Goal: Browse casually

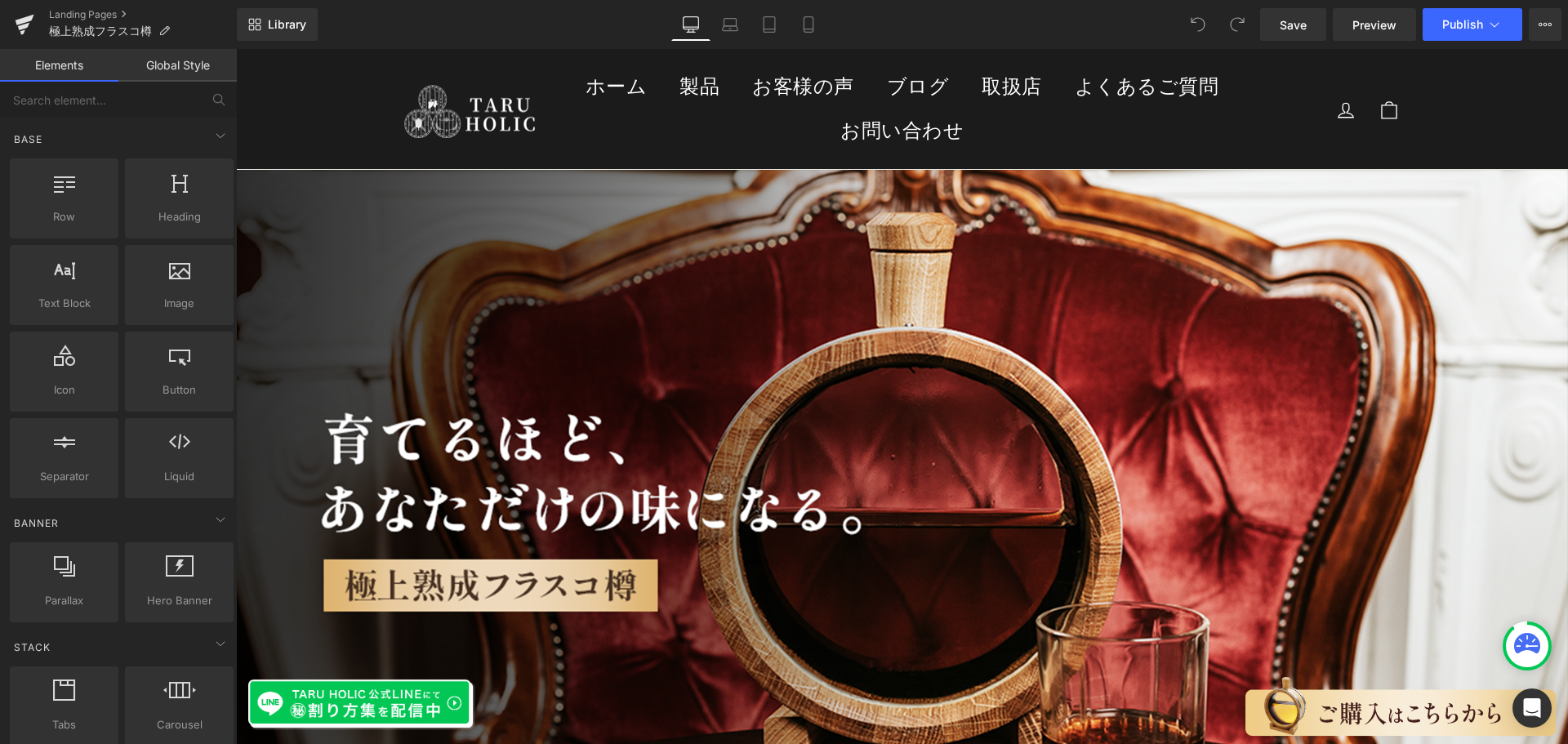
drag, startPoint x: 1565, startPoint y: 415, endPoint x: 1771, endPoint y: 98, distance: 378.1
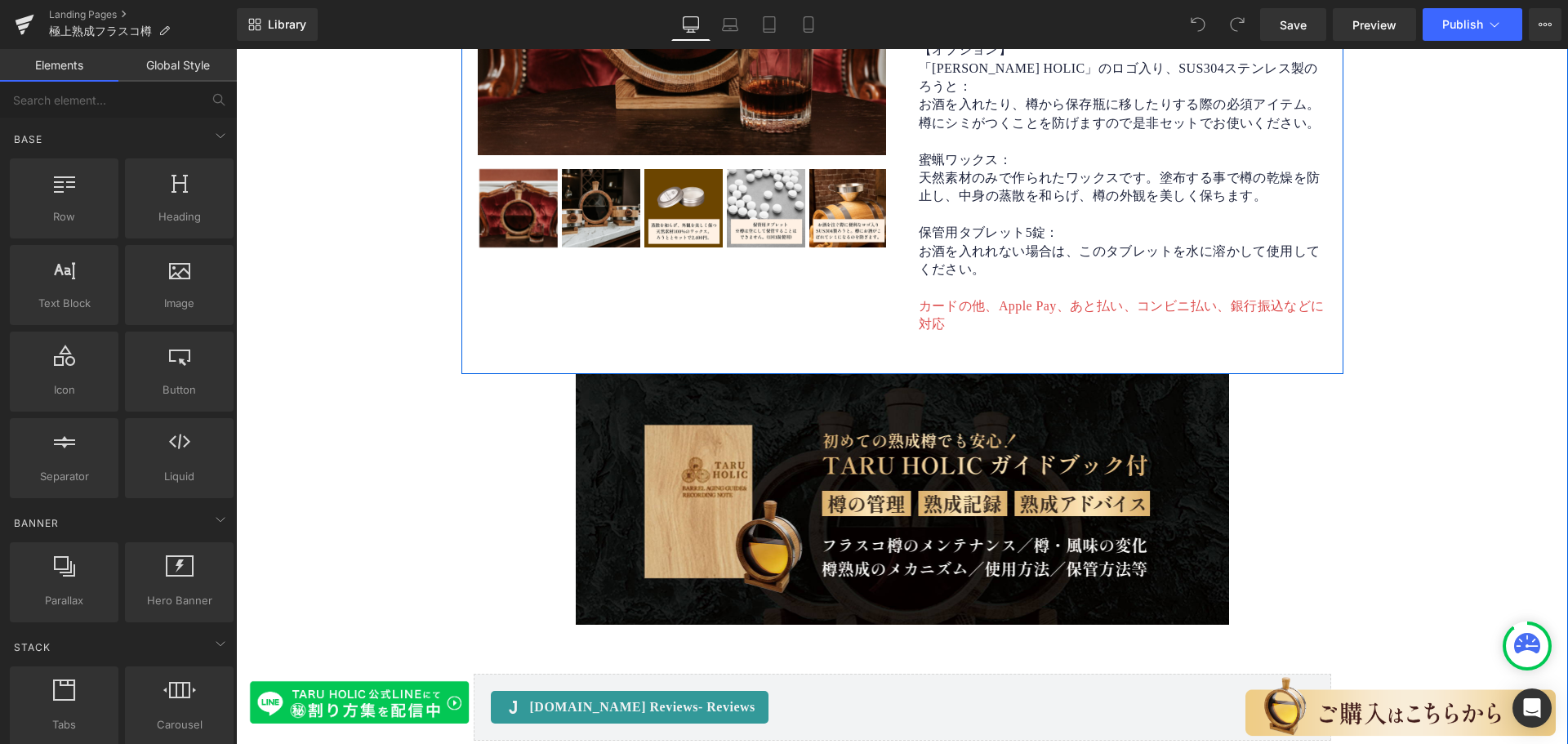
scroll to position [10123, 0]
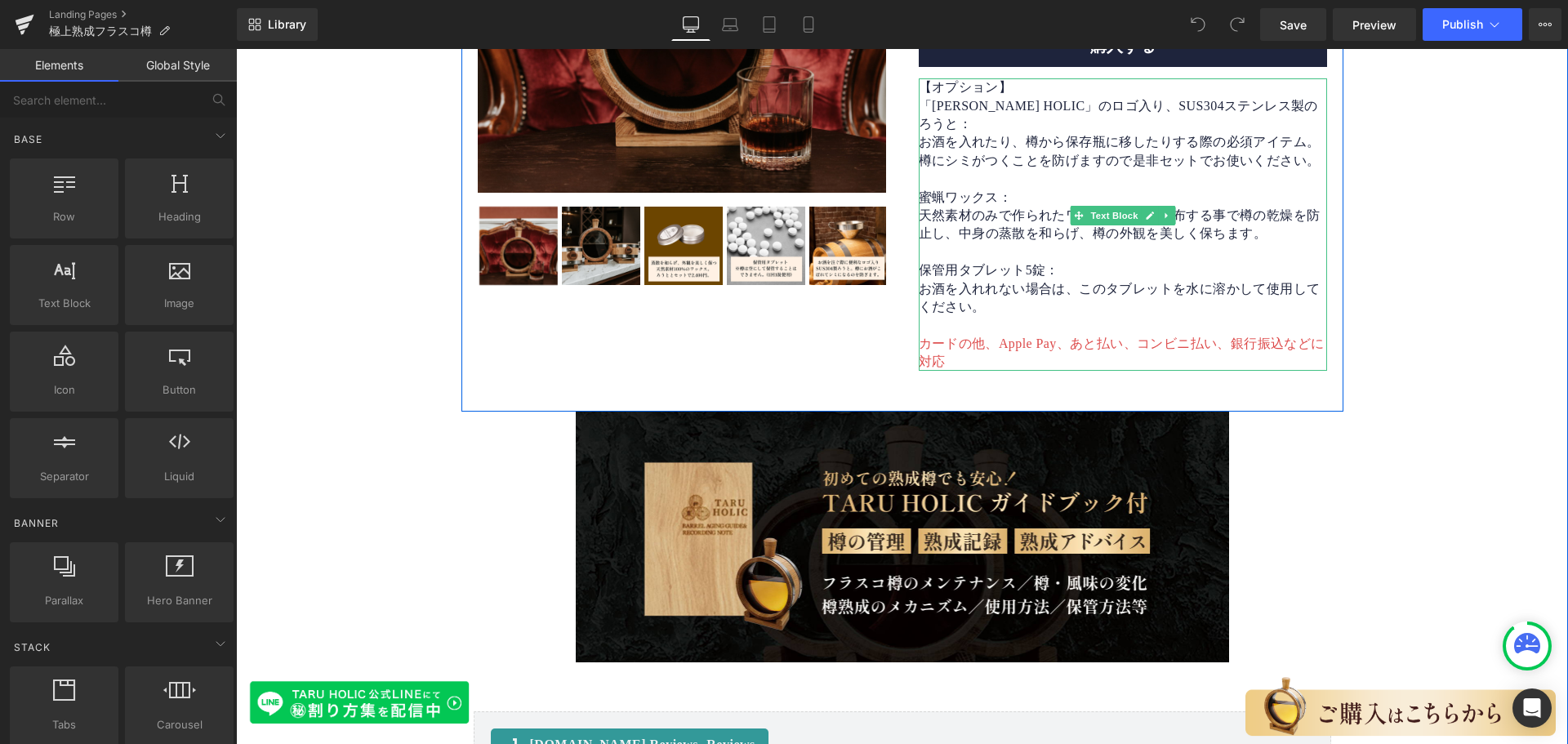
drag, startPoint x: 982, startPoint y: 263, endPoint x: 1013, endPoint y: 274, distance: 32.9
click at [982, 282] on span "お酒を入れれない場合は、このタブレットを水に溶かして使用してください。" at bounding box center [1120, 297] width 402 height 32
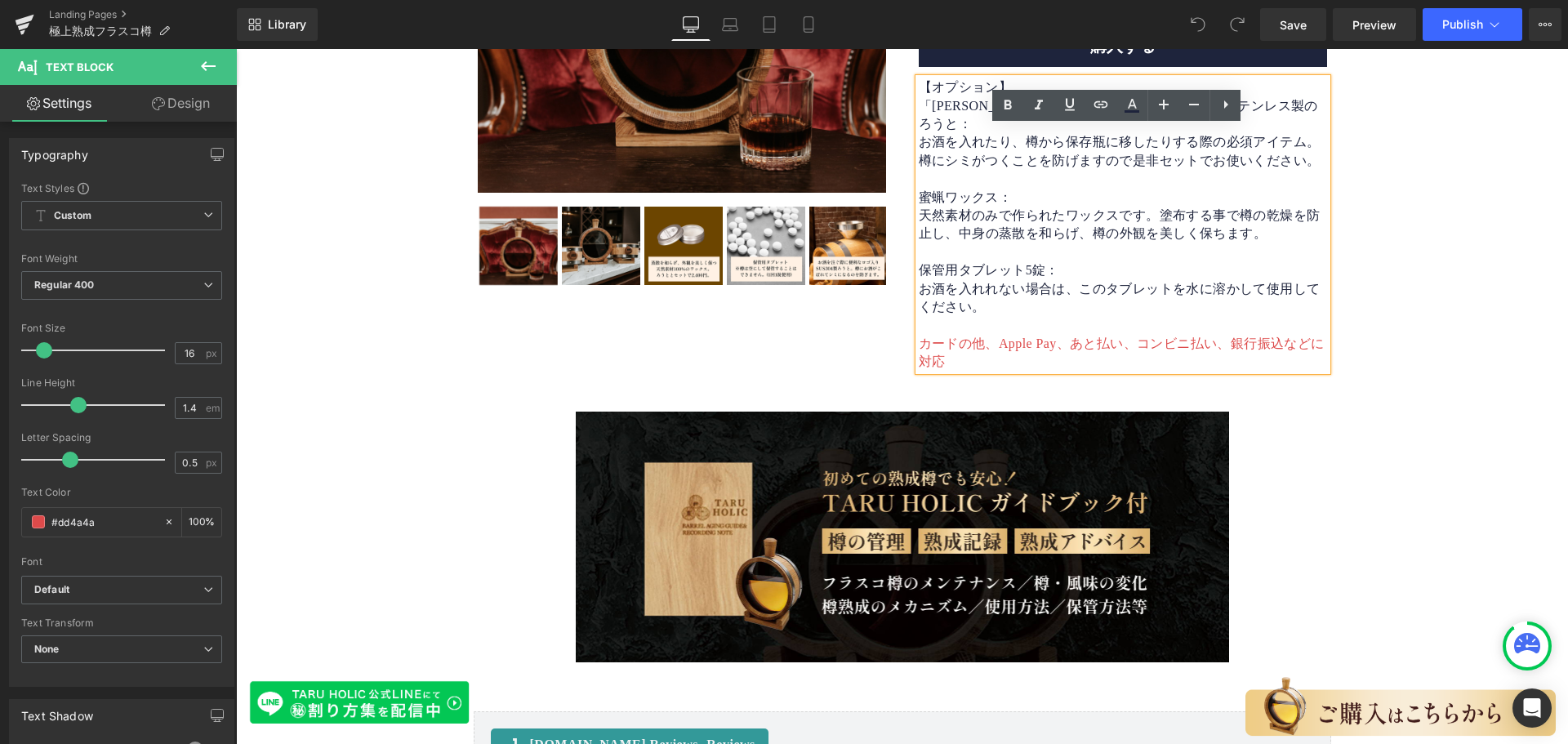
click at [994, 282] on span "お酒を入れれない場合は、このタブレットを水に溶かして使用してください。" at bounding box center [1120, 297] width 402 height 32
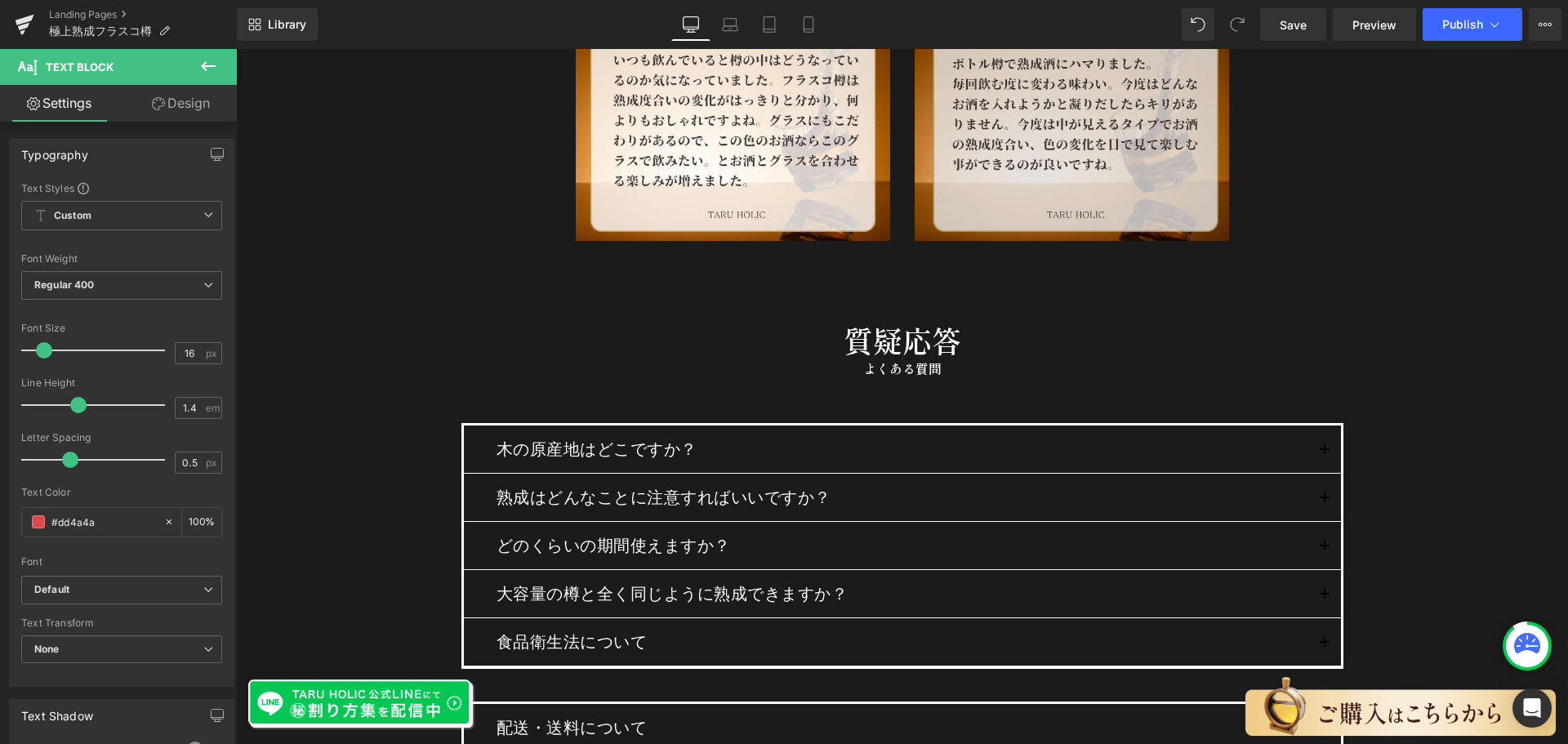
scroll to position [8877, 0]
